Goal: Information Seeking & Learning: Learn about a topic

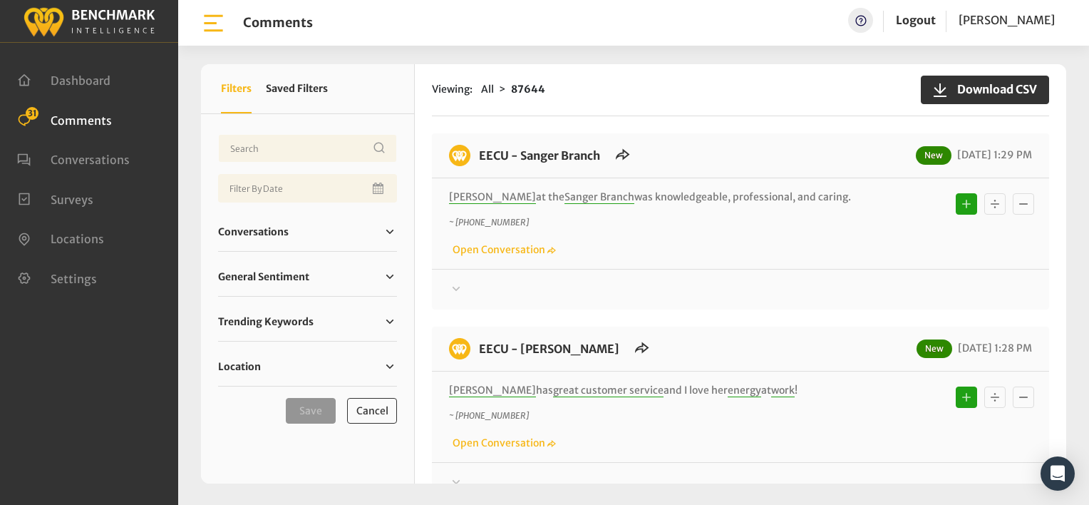
click at [657, 264] on div "Jose at the Sanger Branch was knowledgeable, professional, and caring. ~ +15593…" at bounding box center [740, 223] width 617 height 91
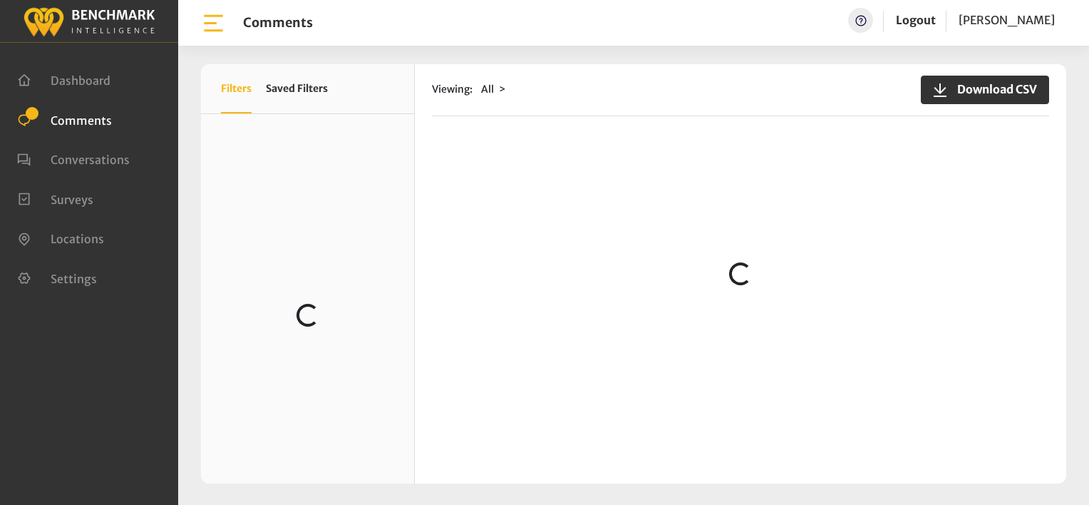
scroll to position [143, 0]
